Goal: Task Accomplishment & Management: Use online tool/utility

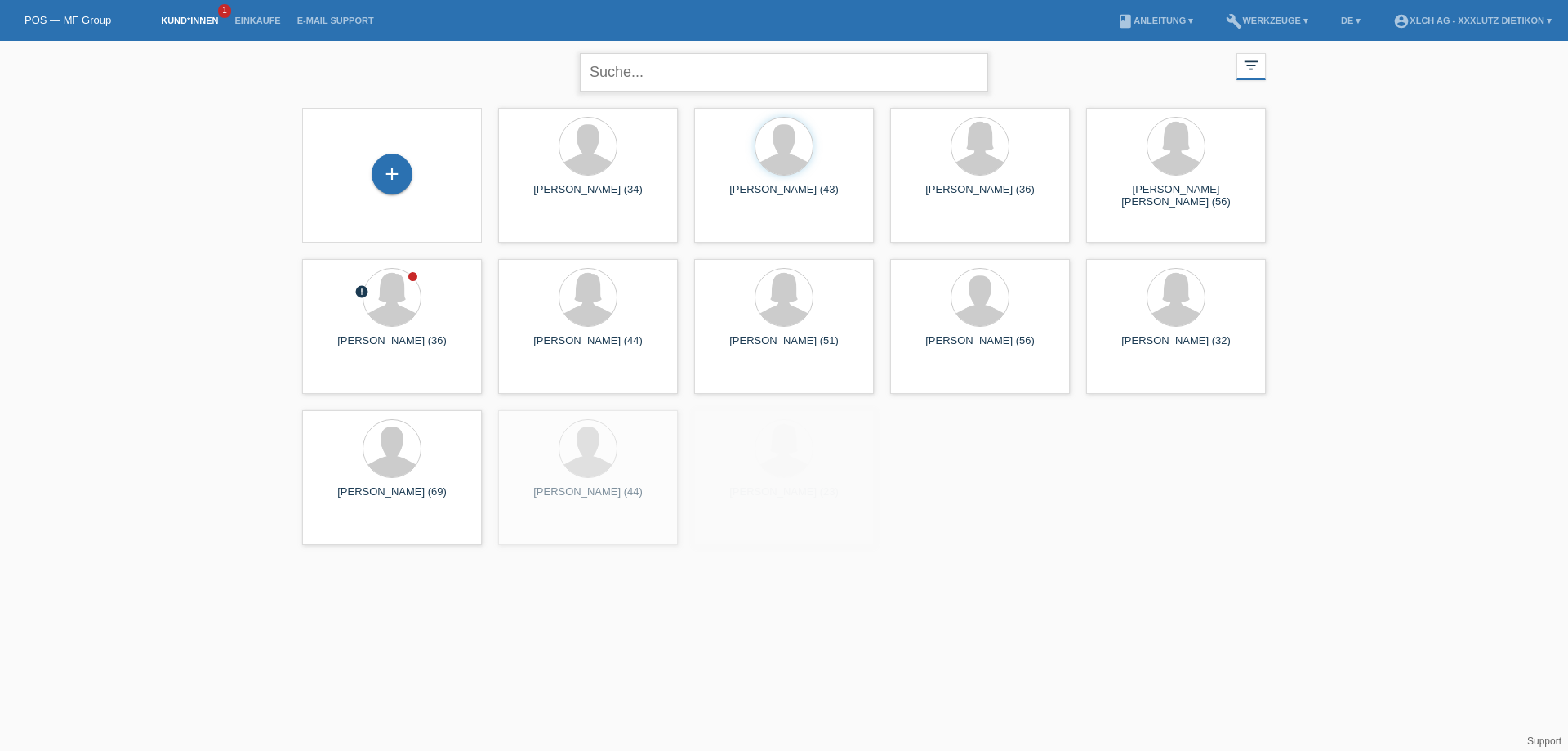
click at [648, 73] on input "text" at bounding box center [784, 72] width 409 height 38
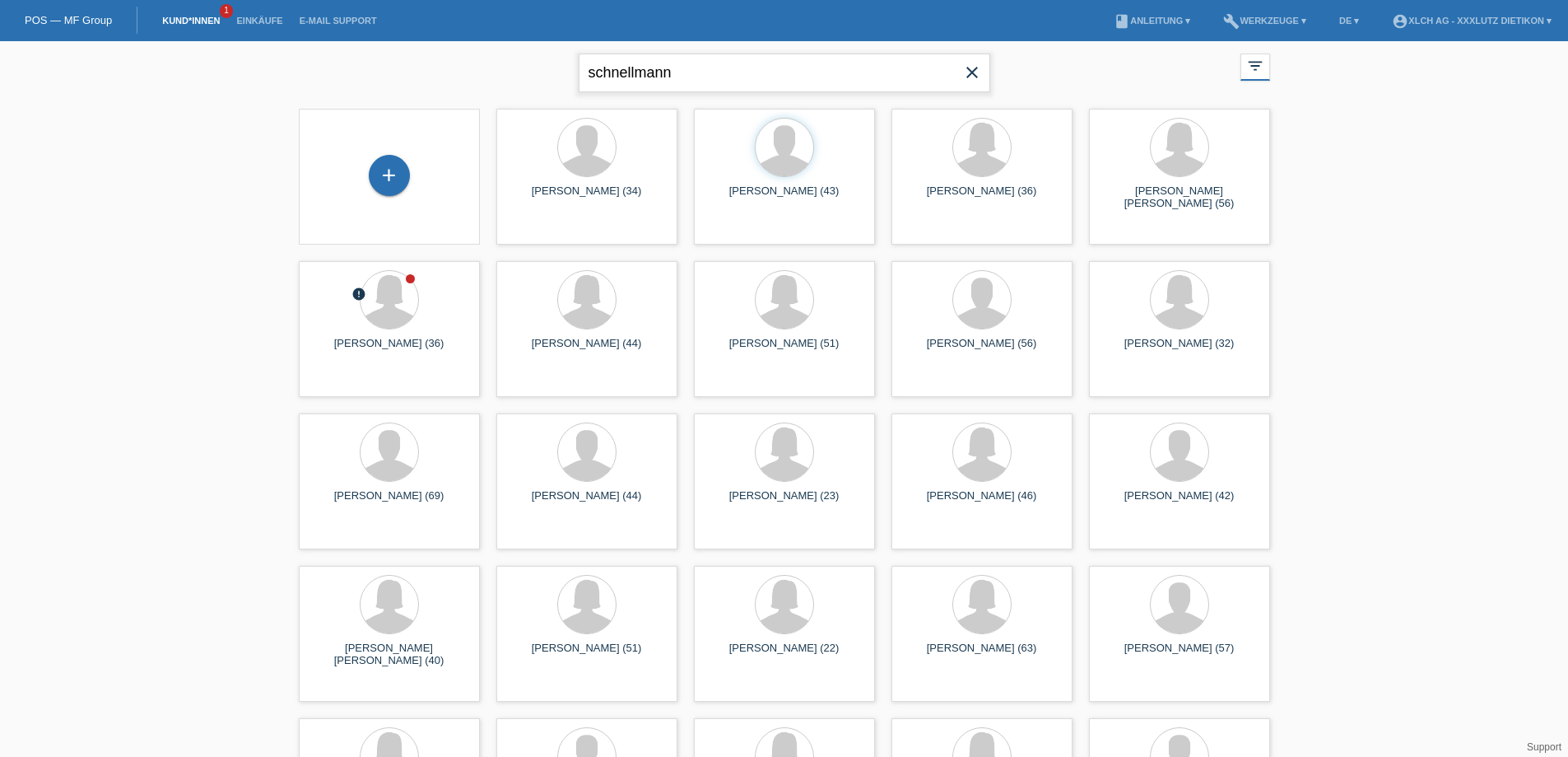
type input "schnellmann"
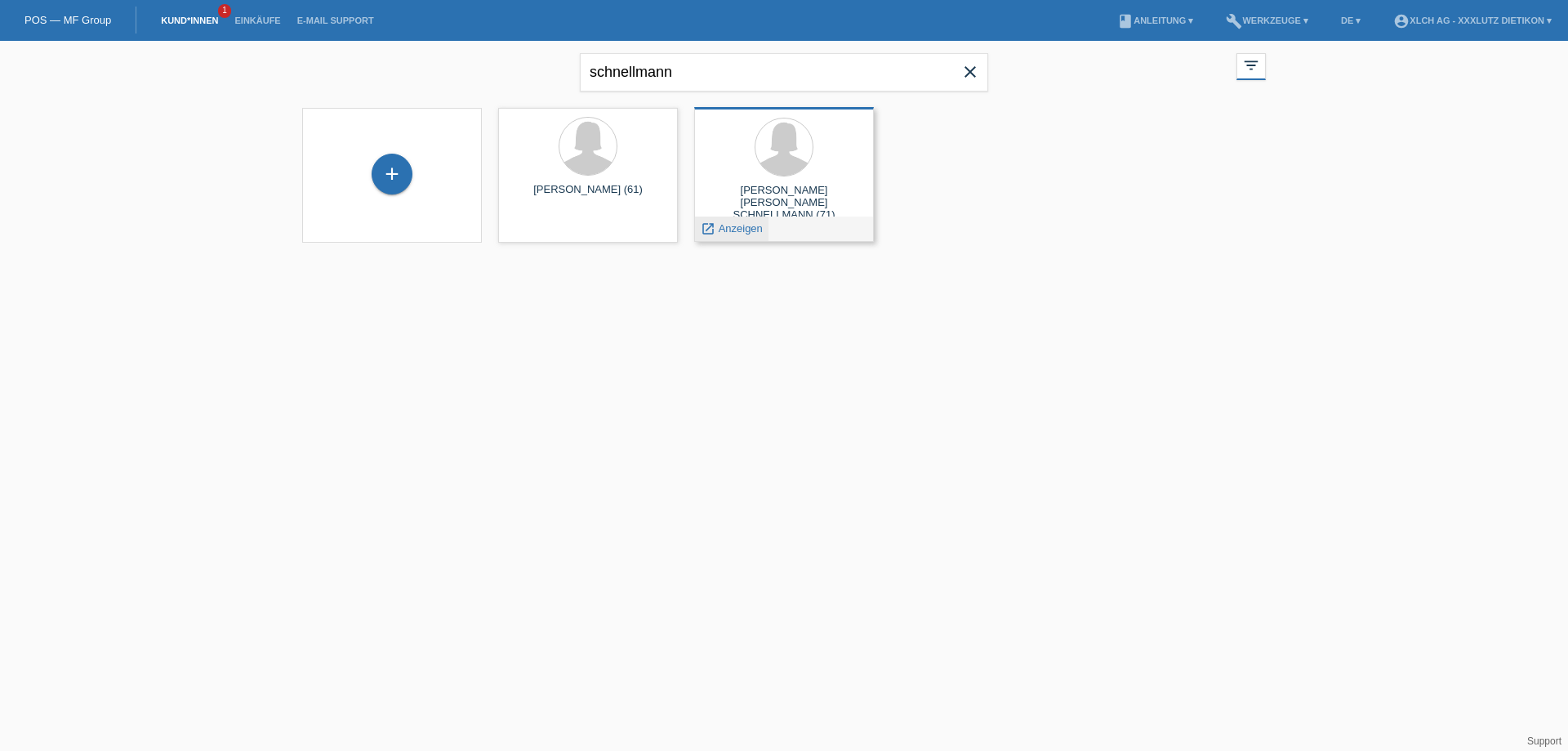
click at [743, 231] on span "Anzeigen" at bounding box center [740, 228] width 44 height 12
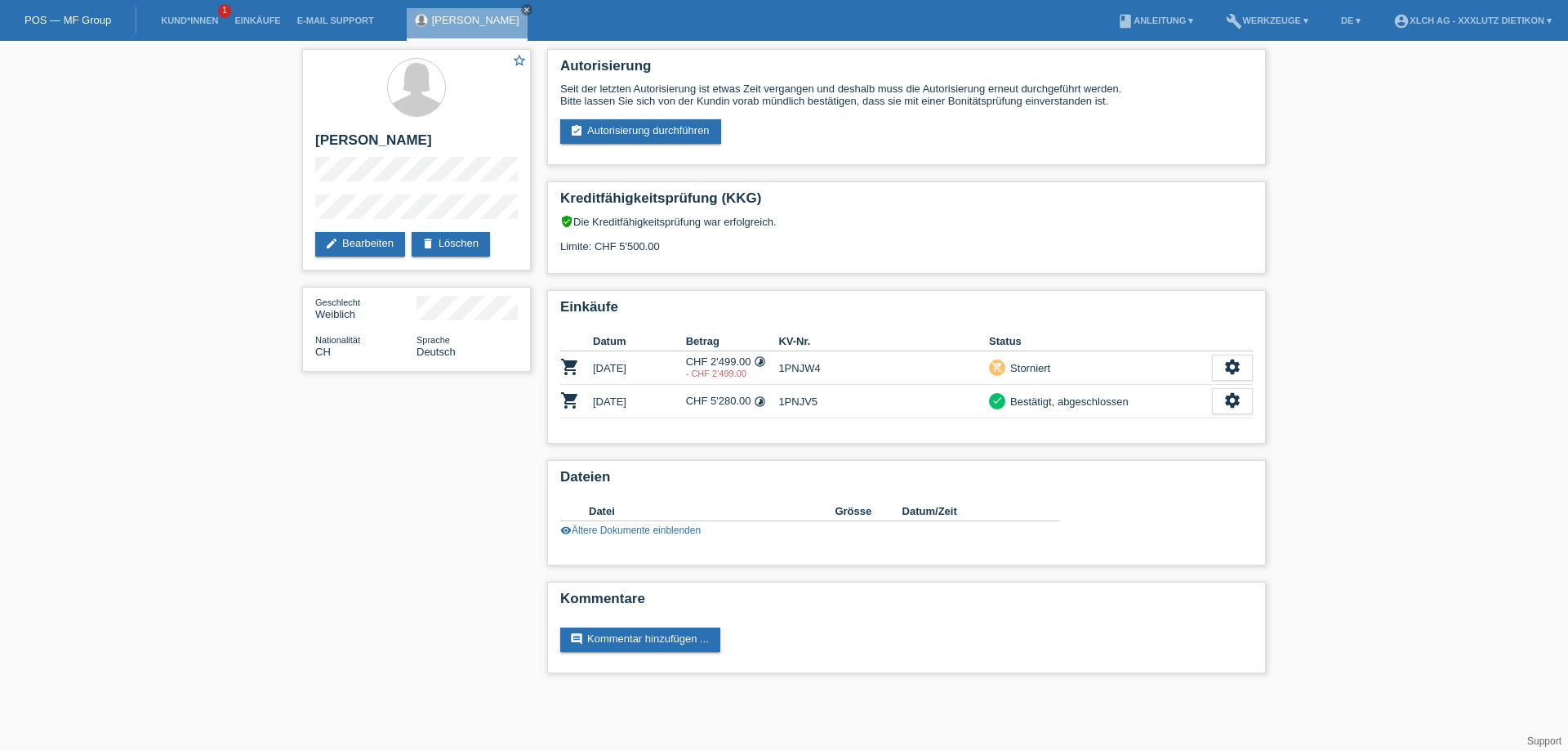
click at [265, 533] on div "star_border JOHANN JAKOB PIANA SCHNELLMANN edit Bearbeiten delete Löschen Gesch…" at bounding box center [784, 365] width 1568 height 649
click at [650, 135] on link "assignment_turned_in Autorisierung durchführen" at bounding box center [641, 131] width 161 height 24
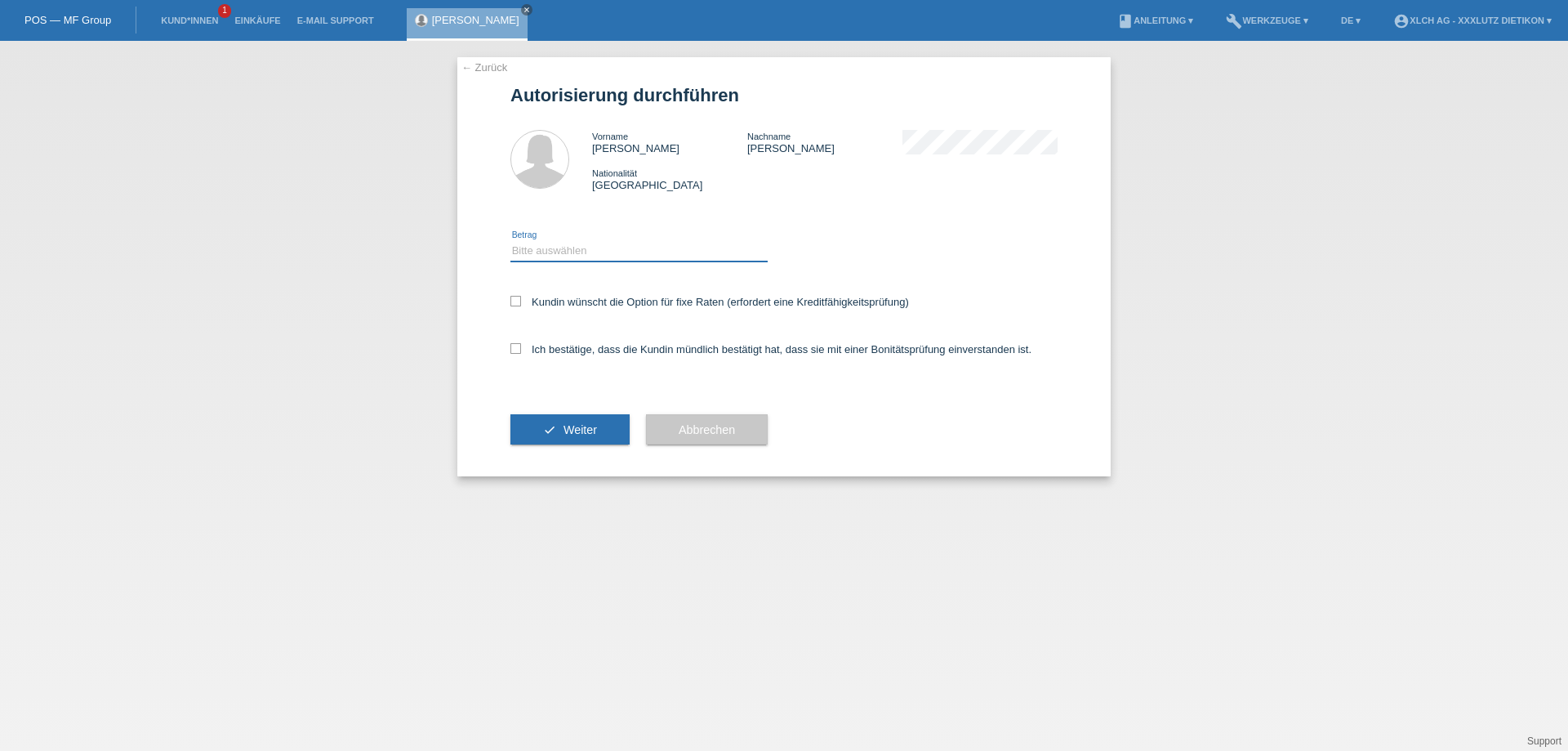
click at [590, 255] on select "Bitte auswählen CHF 1.00 - CHF 499.00 CHF 500.00 - CHF 1'999.00 CHF 2'000.00 - …" at bounding box center [639, 251] width 257 height 20
select select "3"
click at [511, 241] on select "Bitte auswählen CHF 1.00 - CHF 499.00 CHF 500.00 - CHF 1'999.00 CHF 2'000.00 - …" at bounding box center [639, 251] width 257 height 20
click at [517, 348] on icon at bounding box center [516, 348] width 11 height 11
click at [517, 348] on input "Ich bestätige, dass die Kundin mündlich bestätigt hat, dass sie mit einer Bonit…" at bounding box center [516, 348] width 11 height 11
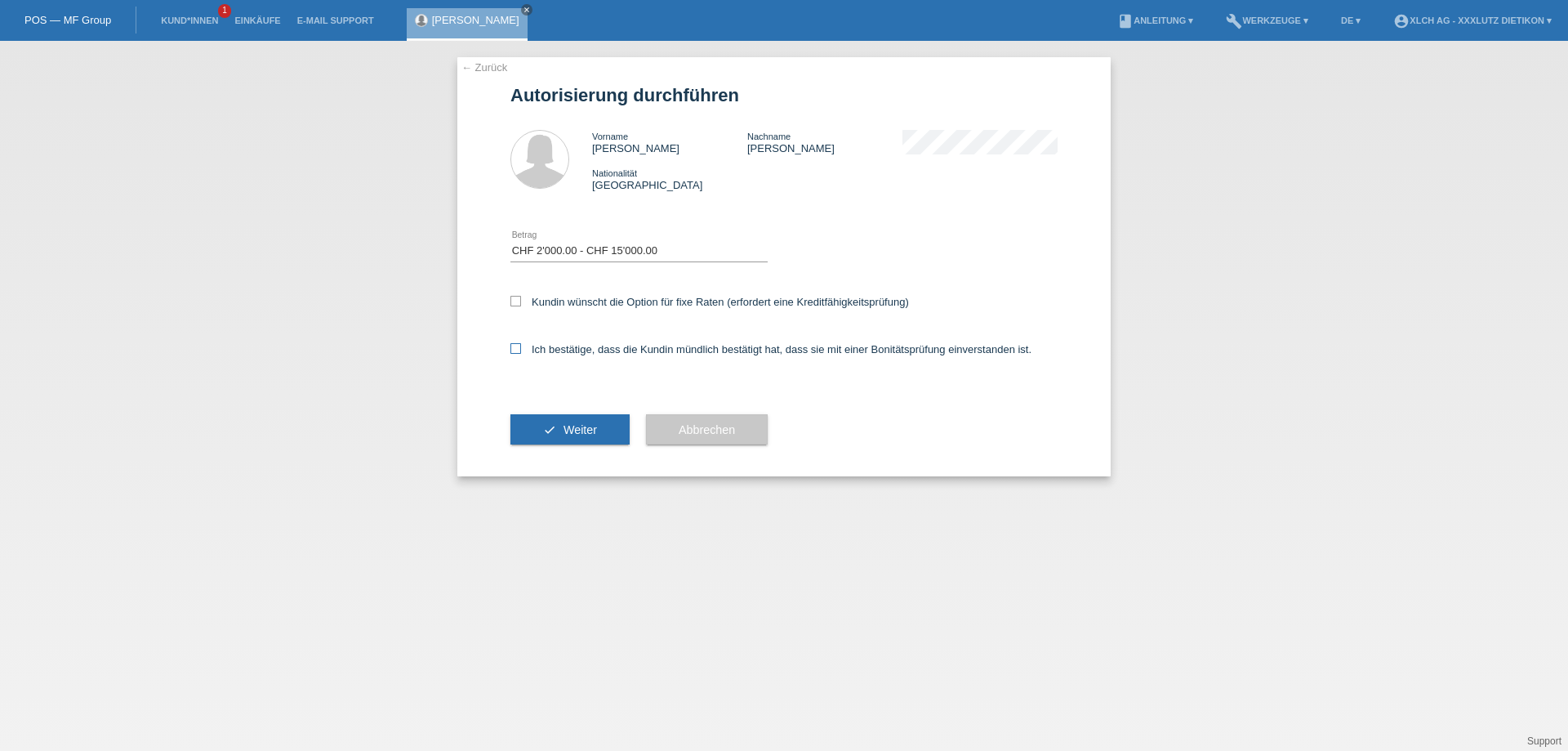
checkbox input "true"
click at [571, 422] on button "check Weiter" at bounding box center [571, 429] width 120 height 31
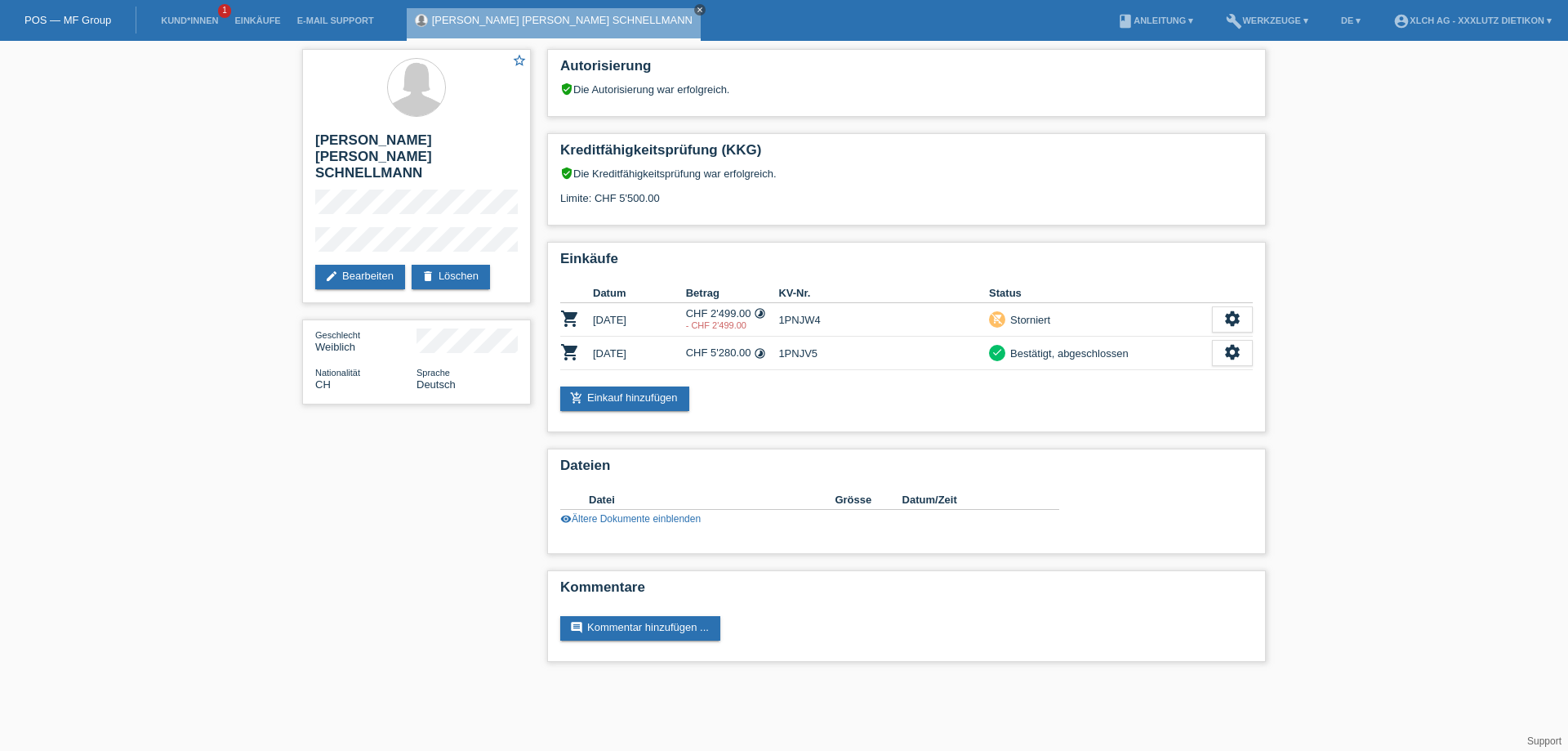
click at [696, 8] on icon "close" at bounding box center [700, 10] width 8 height 8
click at [234, 18] on link "Einkäufe" at bounding box center [257, 21] width 62 height 10
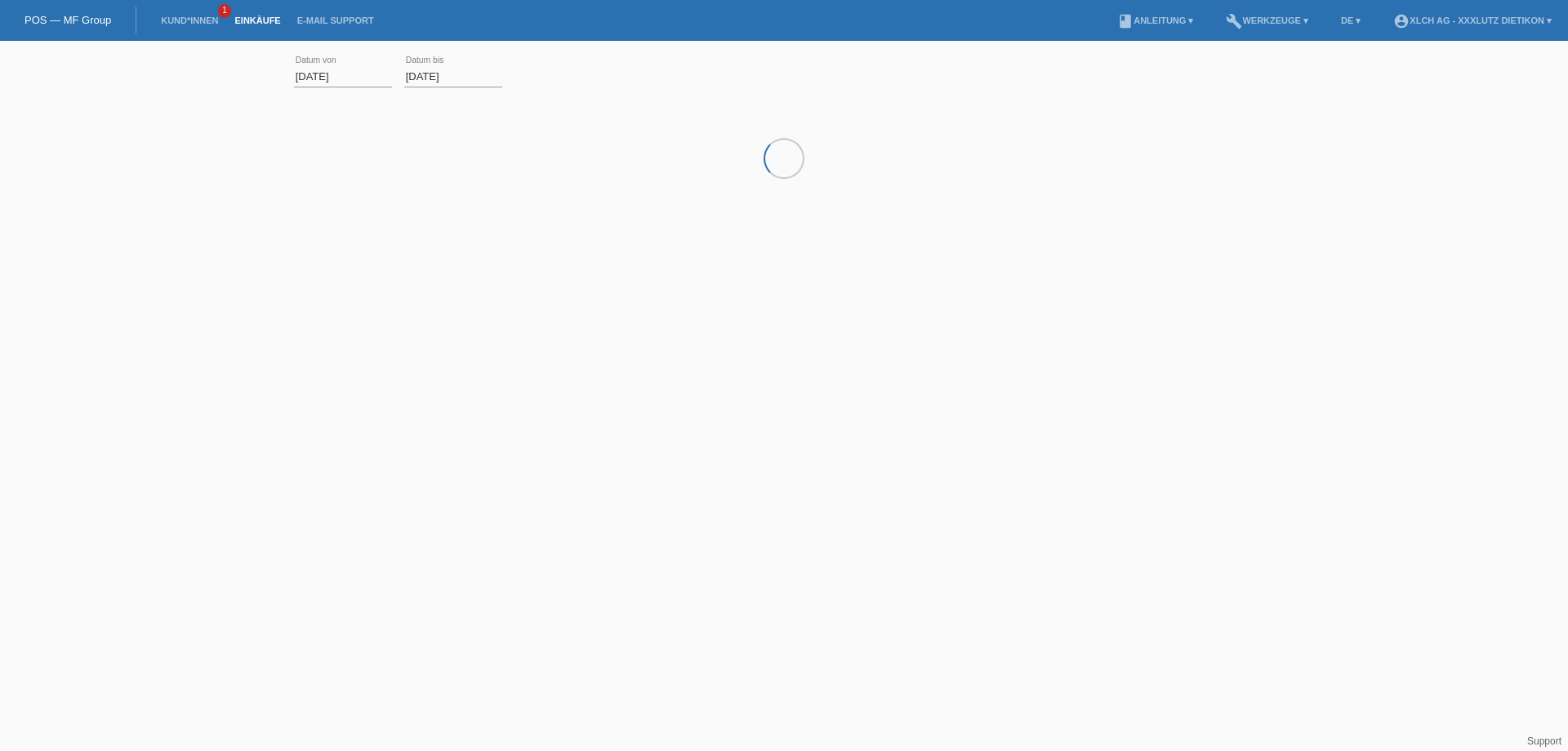
click at [201, 21] on link "Kund*innen" at bounding box center [189, 21] width 73 height 10
drag, startPoint x: 703, startPoint y: 66, endPoint x: 433, endPoint y: 79, distance: 270.3
click at [465, 75] on div "schnellmann close filter_list view_module Alle Kund*innen anzeigen star Markier…" at bounding box center [784, 70] width 980 height 59
click at [267, 23] on link "Einkäufe" at bounding box center [257, 21] width 62 height 10
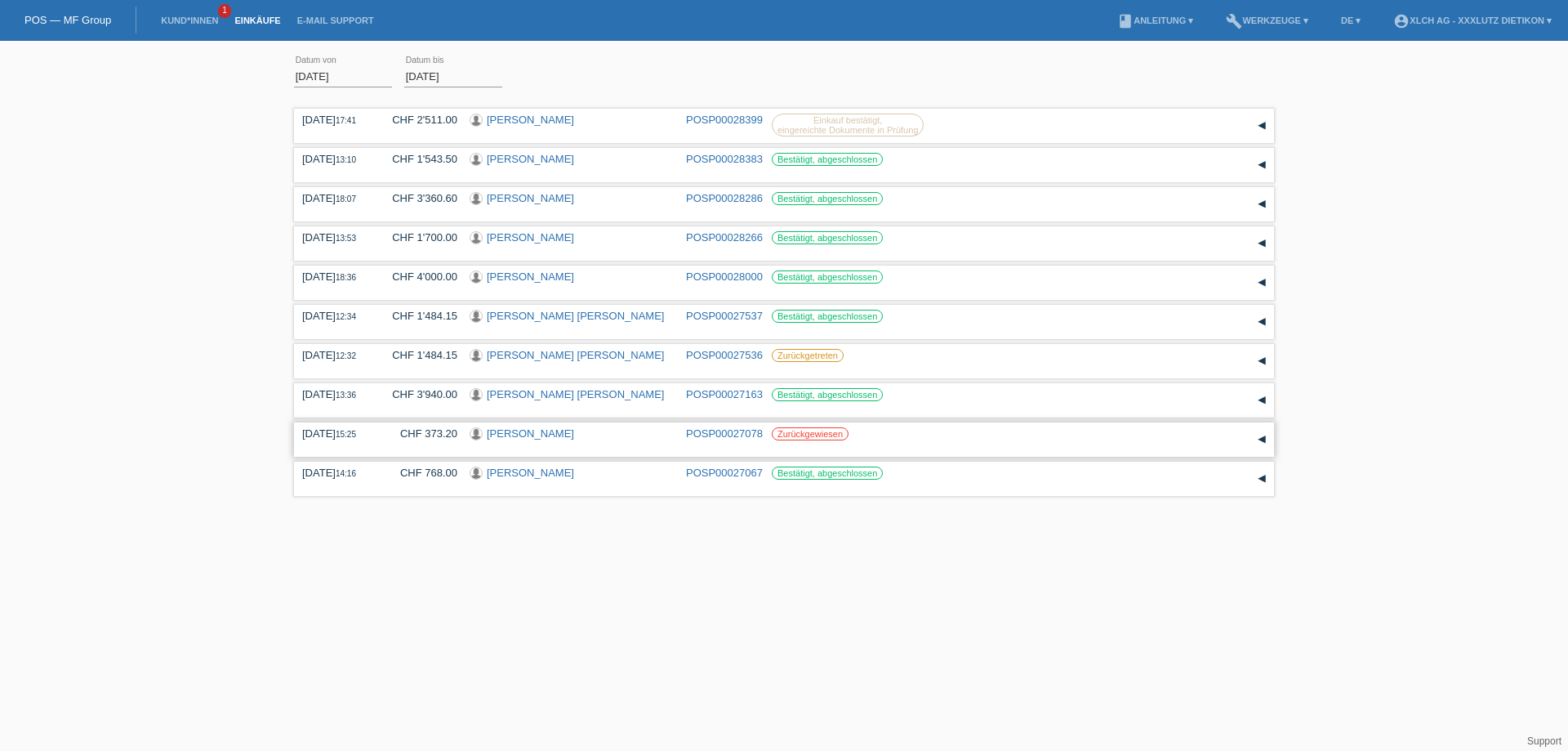
click at [540, 431] on link "[PERSON_NAME]" at bounding box center [530, 433] width 87 height 12
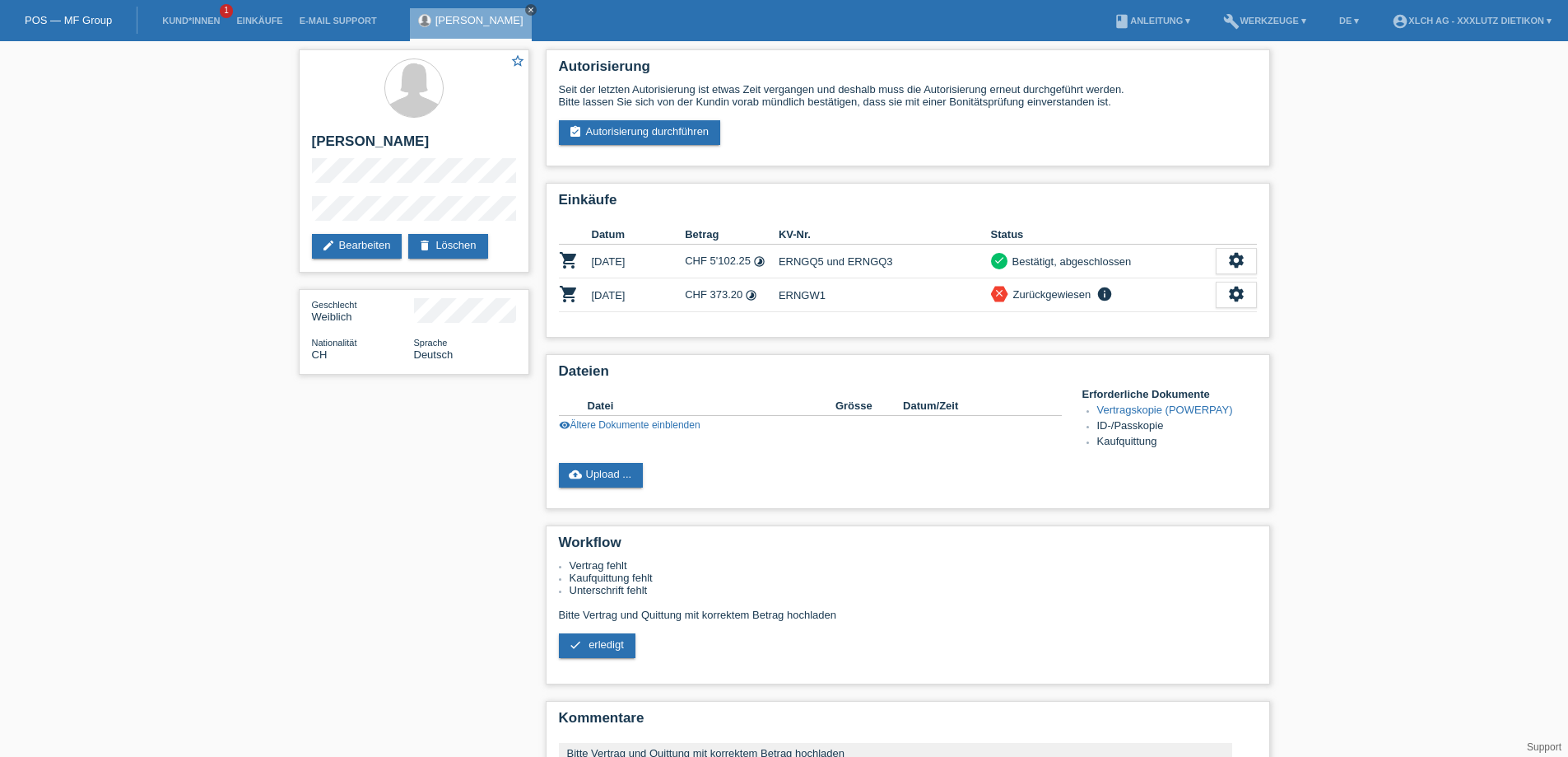
click at [527, 10] on icon "close" at bounding box center [531, 10] width 8 height 8
click at [243, 20] on link "Einkäufe" at bounding box center [259, 21] width 63 height 10
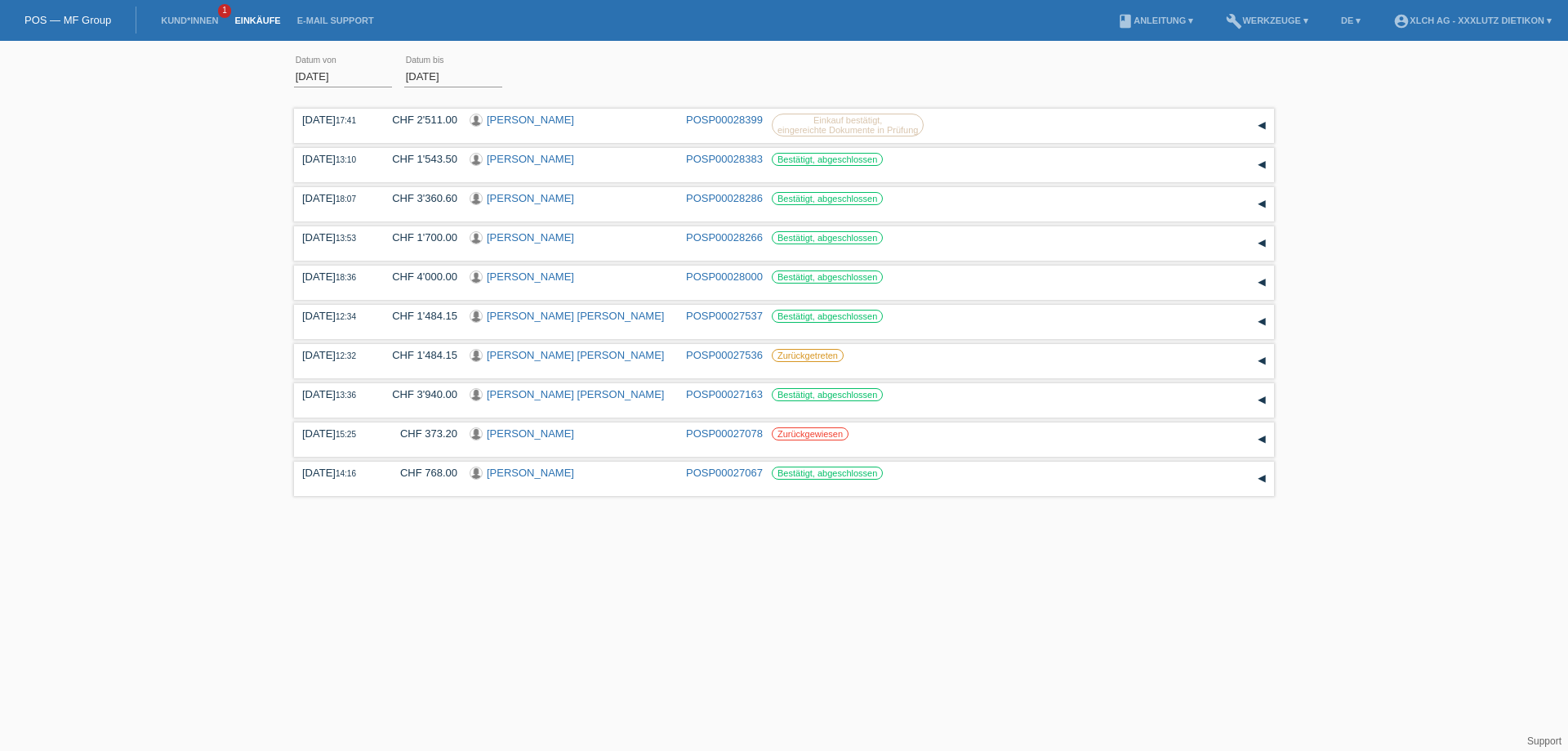
click at [82, 16] on link "POS — MF Group" at bounding box center [67, 20] width 86 height 12
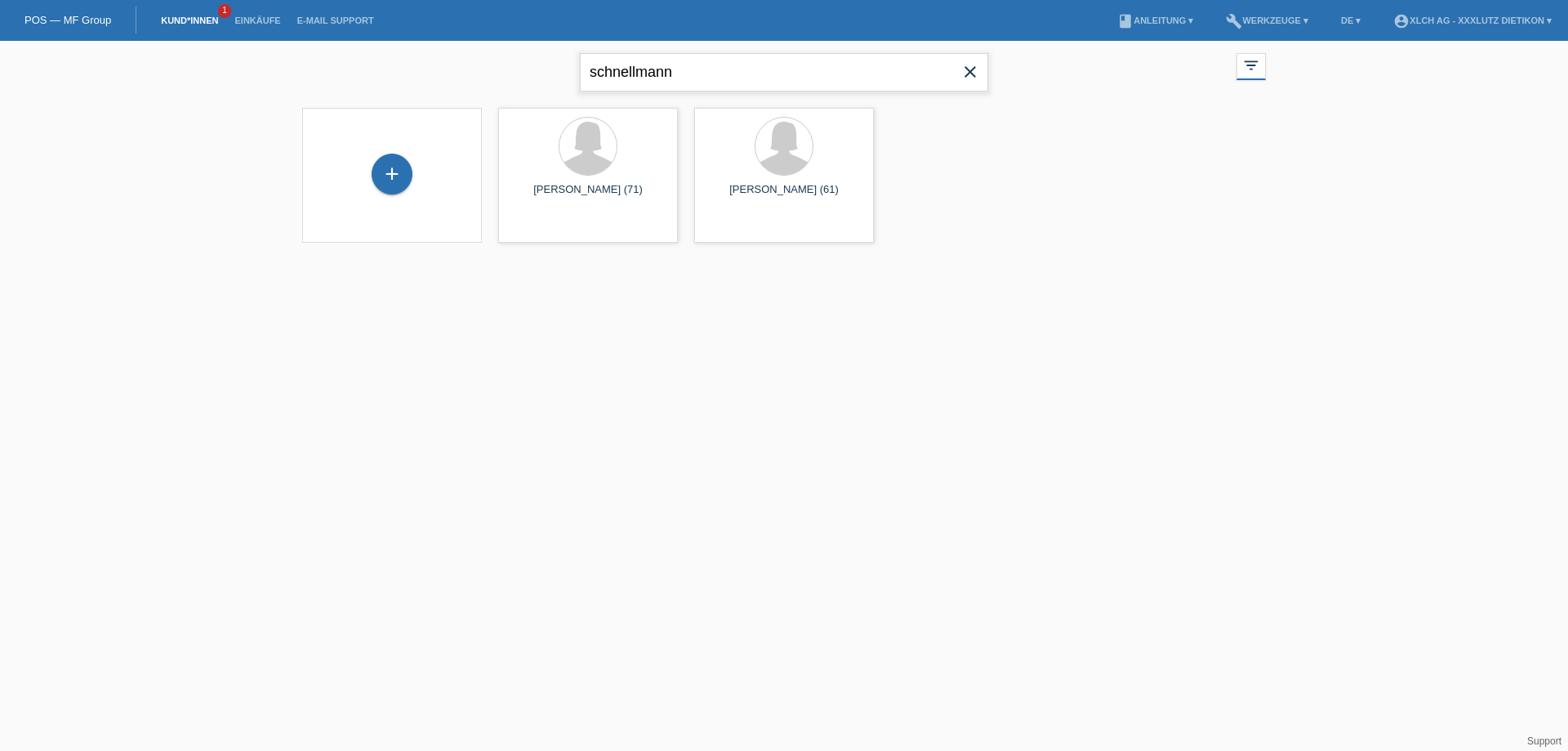
drag, startPoint x: 685, startPoint y: 71, endPoint x: 478, endPoint y: 71, distance: 207.0
click at [478, 71] on div "schnellmann close filter_list view_module Alle Kund*innen anzeigen star Markier…" at bounding box center [784, 70] width 980 height 59
